Goal: Task Accomplishment & Management: Manage account settings

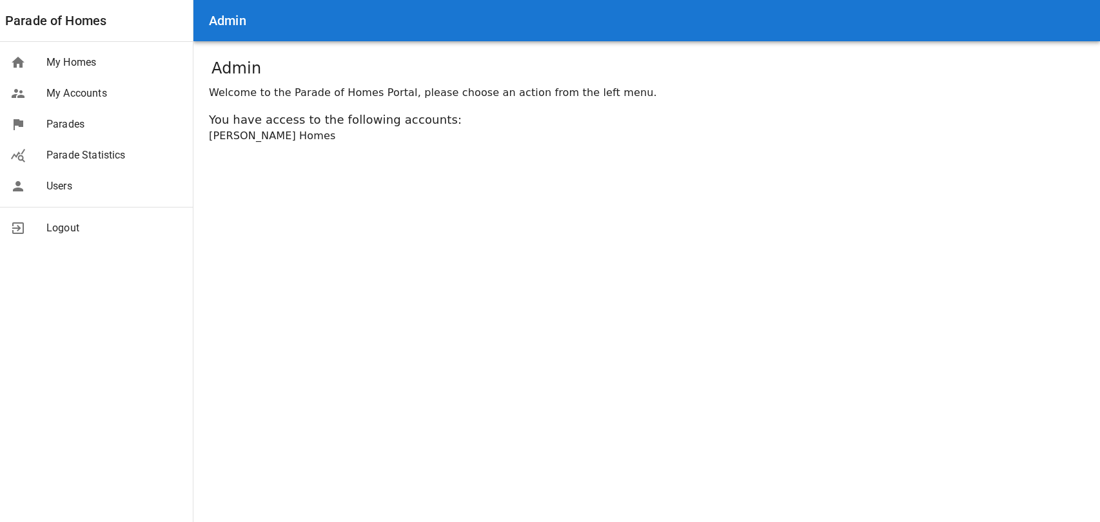
click at [83, 65] on span "My Homes" at bounding box center [114, 62] width 136 height 15
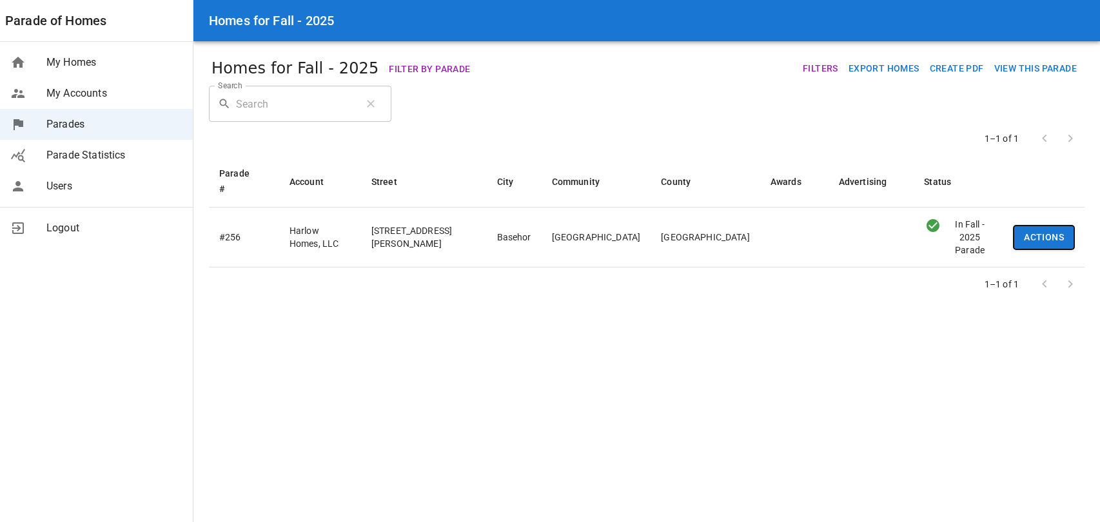
click at [1034, 232] on button "Actions" at bounding box center [1043, 238] width 61 height 24
click at [1027, 261] on span "Edit" at bounding box center [1050, 260] width 56 height 15
